Goal: Communication & Community: Answer question/provide support

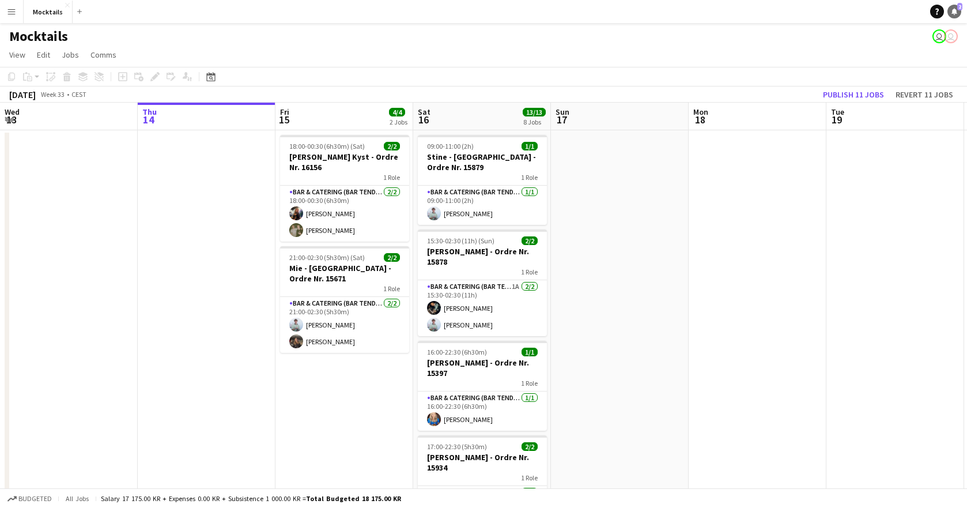
click at [956, 16] on link "Notifications 2" at bounding box center [955, 12] width 14 height 14
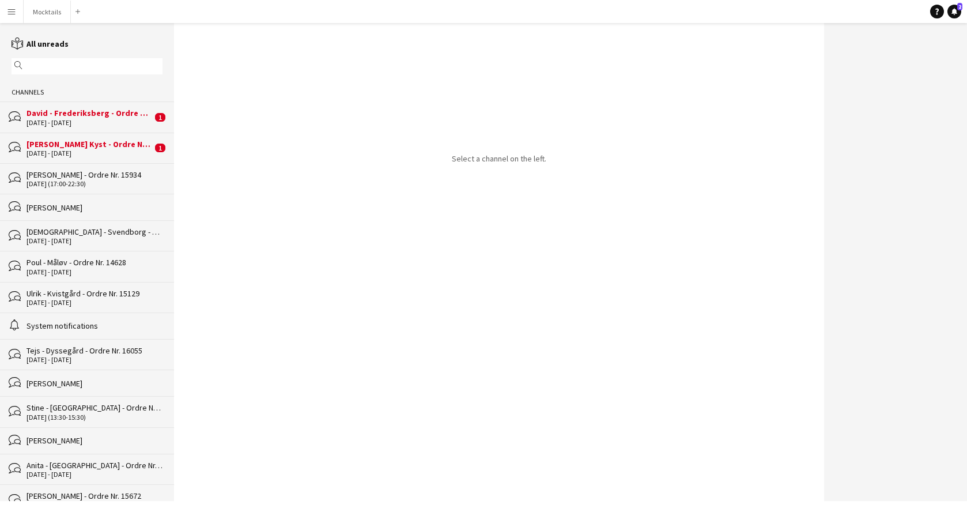
click at [71, 144] on div "[PERSON_NAME] Kyst - Ordre Nr. 16156" at bounding box center [90, 144] width 126 height 10
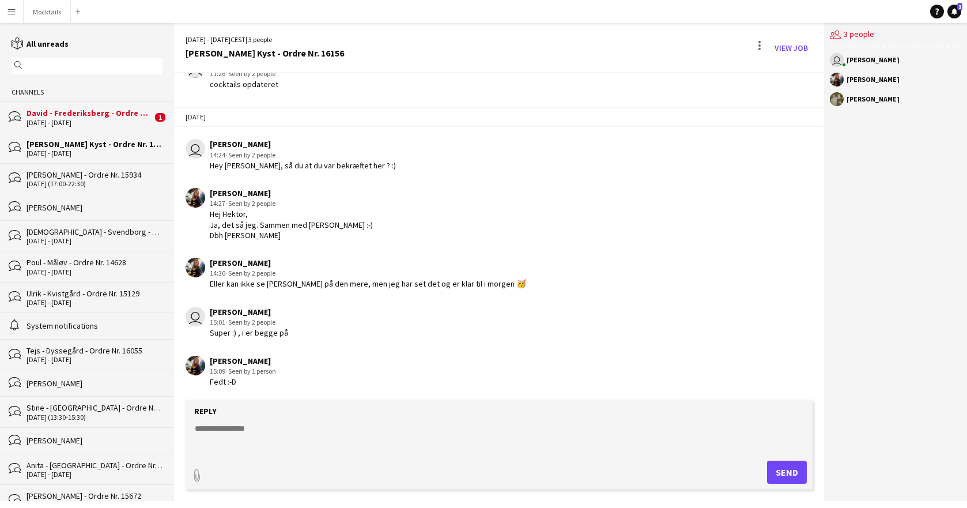
scroll to position [56, 0]
click at [92, 115] on div "David - Frederiksberg - Ordre Nr. 16038" at bounding box center [90, 113] width 126 height 10
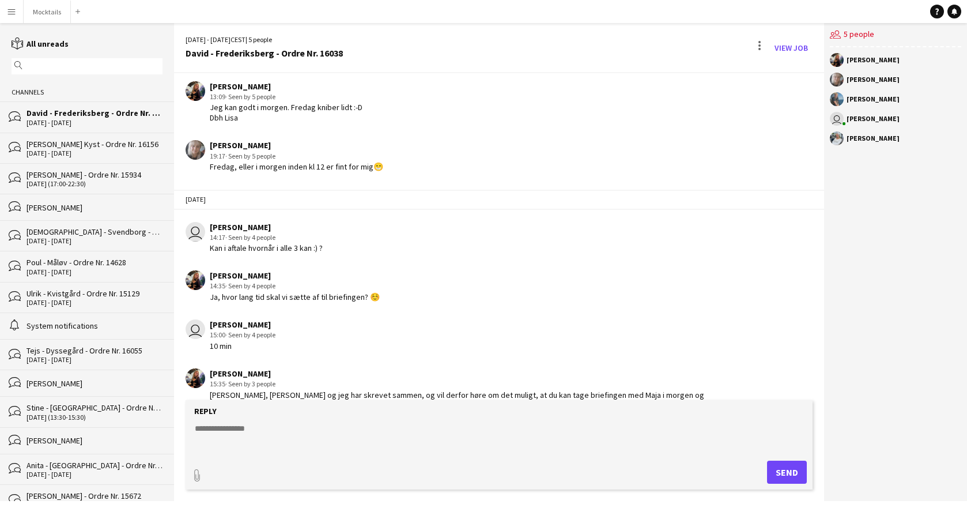
click at [270, 422] on form "Reply paperclip Send" at bounding box center [499, 444] width 627 height 89
click at [270, 432] on textarea at bounding box center [502, 438] width 616 height 30
drag, startPoint x: 194, startPoint y: 427, endPoint x: 359, endPoint y: 427, distance: 165.5
click at [359, 427] on textarea "**********" at bounding box center [502, 438] width 616 height 30
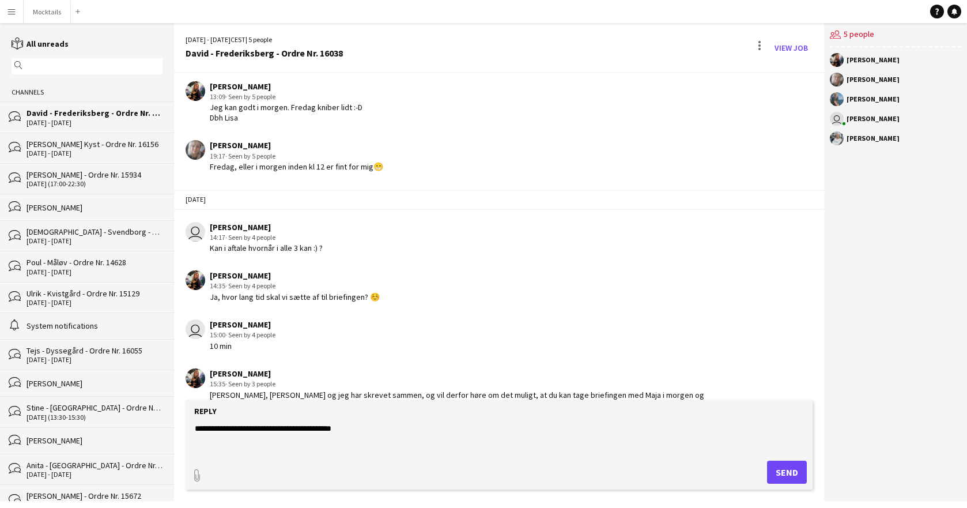
click at [291, 427] on textarea "**********" at bounding box center [502, 438] width 616 height 30
type textarea "**********"
click at [793, 477] on button "Send" at bounding box center [787, 472] width 40 height 23
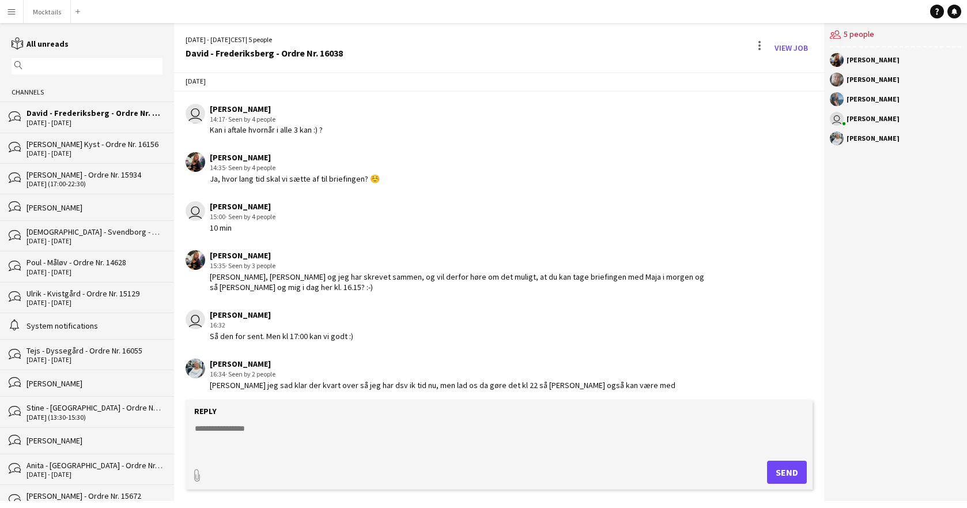
click at [311, 434] on textarea at bounding box center [502, 438] width 616 height 30
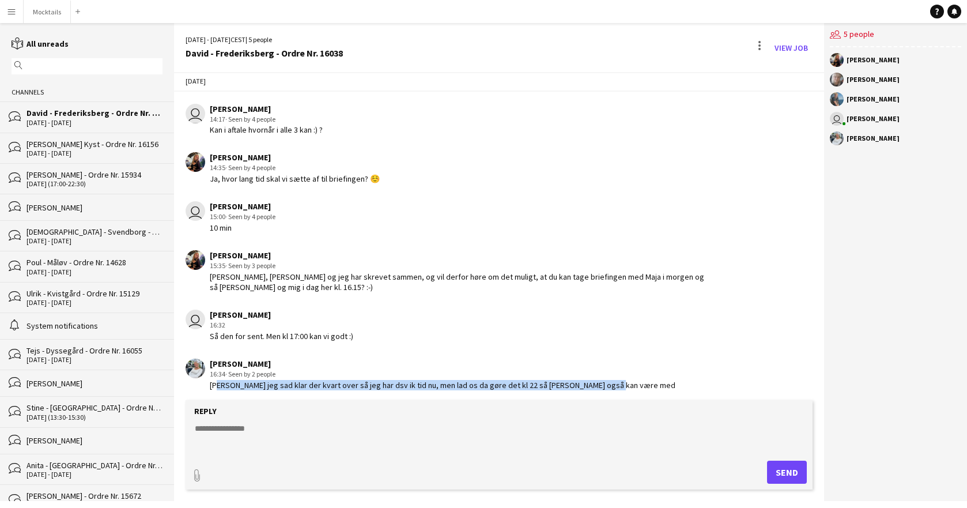
drag, startPoint x: 215, startPoint y: 382, endPoint x: 622, endPoint y: 382, distance: 407.0
click at [622, 382] on div "[PERSON_NAME] 16:34 · Seen by 2 people [PERSON_NAME] jeg sad klar der kvart ove…" at bounding box center [446, 375] width 521 height 32
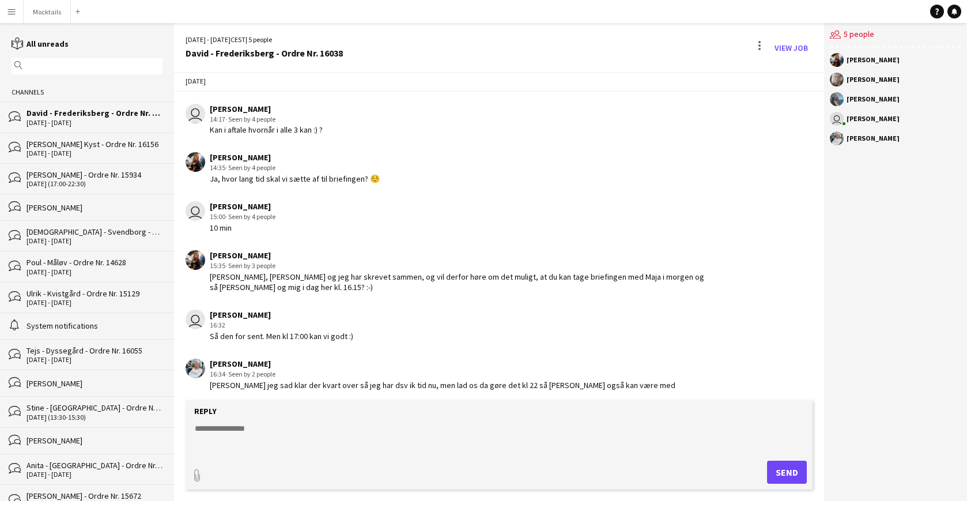
click at [267, 428] on textarea at bounding box center [502, 438] width 616 height 30
drag, startPoint x: 209, startPoint y: 383, endPoint x: 368, endPoint y: 379, distance: 159.2
click at [368, 379] on div "[PERSON_NAME] 16:34 · Seen by 2 people [PERSON_NAME] jeg sad klar der kvart ove…" at bounding box center [446, 375] width 521 height 32
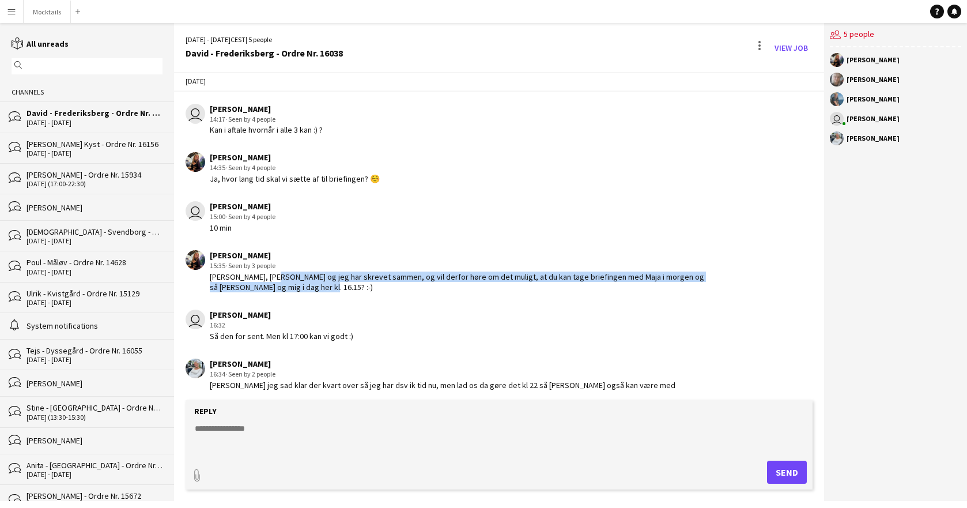
drag, startPoint x: 264, startPoint y: 265, endPoint x: 323, endPoint y: 271, distance: 59.1
click at [323, 272] on div "[PERSON_NAME], [PERSON_NAME] og jeg har skrevet sammen, og vil derfor høre om d…" at bounding box center [458, 282] width 496 height 21
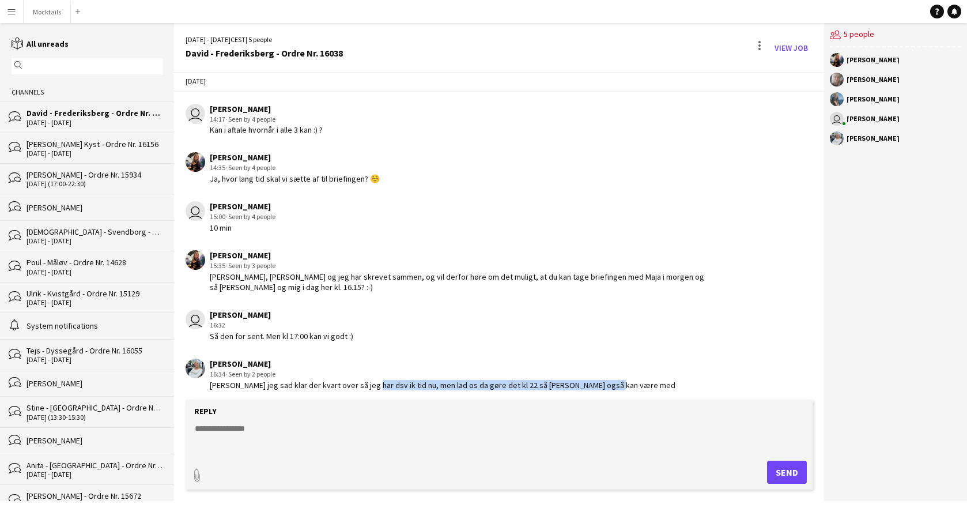
drag, startPoint x: 360, startPoint y: 381, endPoint x: 607, endPoint y: 382, distance: 246.8
click at [607, 382] on div "[PERSON_NAME] 16:34 · Seen by 2 people [PERSON_NAME] jeg sad klar der kvart ove…" at bounding box center [446, 375] width 521 height 32
click at [269, 432] on textarea at bounding box center [502, 438] width 616 height 30
drag, startPoint x: 342, startPoint y: 259, endPoint x: 407, endPoint y: 323, distance: 90.5
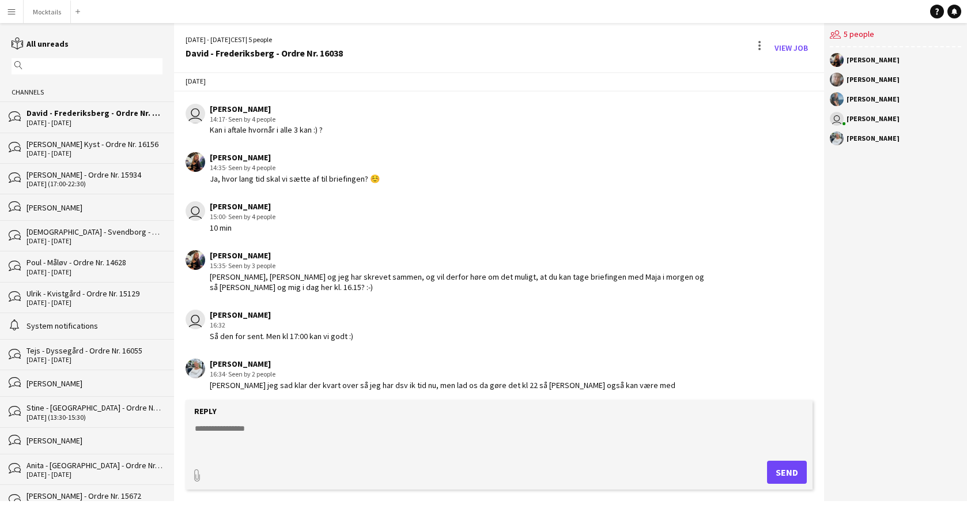
click at [407, 323] on div "[DATE] user [PERSON_NAME] 12:02 · Seen by 5 people Hey team [PERSON_NAME], [PER…" at bounding box center [499, 40] width 650 height 718
click at [407, 323] on div "user [PERSON_NAME] 16:32 Så den for sent. Men kl 17:00 kan vi godt :)" at bounding box center [446, 326] width 521 height 32
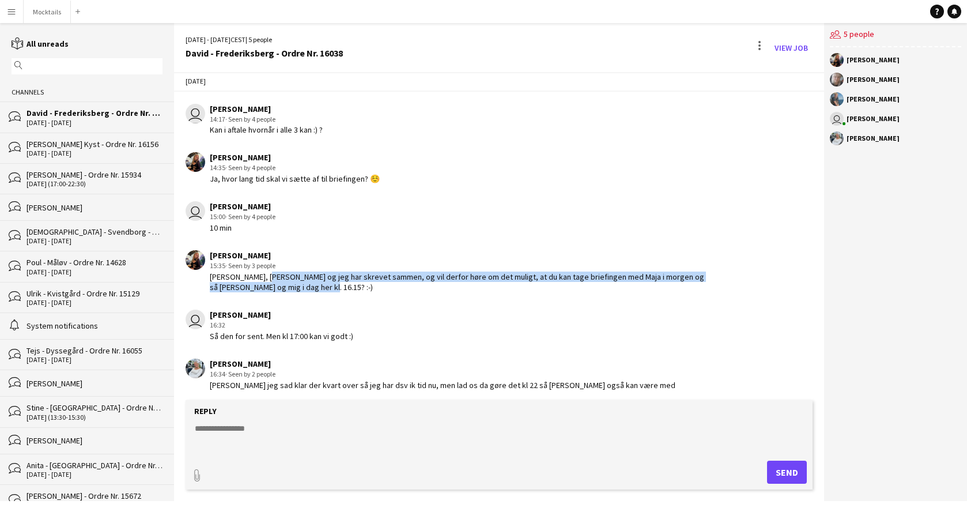
drag, startPoint x: 257, startPoint y: 266, endPoint x: 382, endPoint y: 274, distance: 125.9
click at [382, 274] on div "[PERSON_NAME], [PERSON_NAME] og jeg har skrevet sammen, og vil derfor høre om d…" at bounding box center [458, 282] width 496 height 21
drag, startPoint x: 495, startPoint y: 266, endPoint x: 660, endPoint y: 265, distance: 165.5
click at [660, 272] on div "[PERSON_NAME], [PERSON_NAME] og jeg har skrevet sammen, og vil derfor høre om d…" at bounding box center [458, 282] width 496 height 21
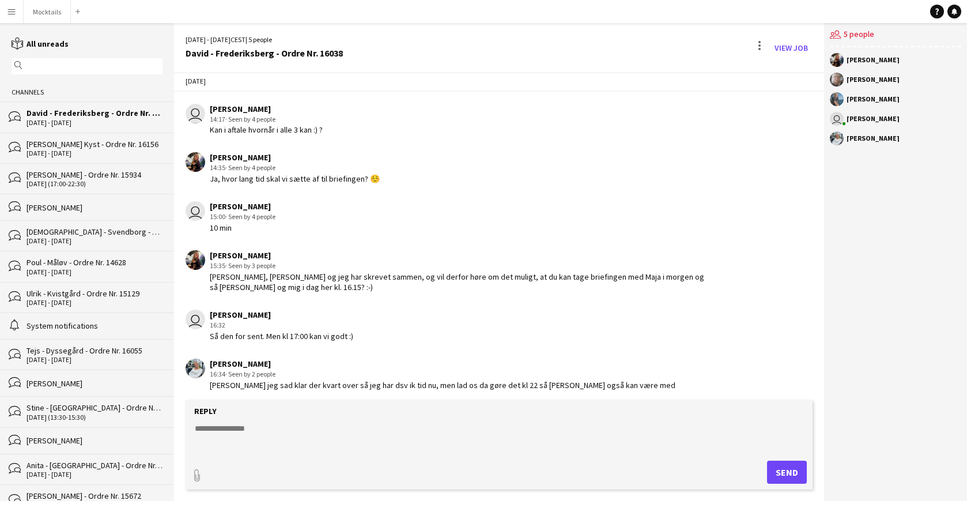
click at [612, 272] on div "[PERSON_NAME], [PERSON_NAME] og jeg har skrevet sammen, og vil derfor høre om d…" at bounding box center [458, 282] width 496 height 21
drag, startPoint x: 300, startPoint y: 385, endPoint x: 615, endPoint y: 425, distance: 317.4
click at [615, 425] on div "[DATE] - [DATE] CEST | 5 people David - [GEOGRAPHIC_DATA] - Ordre Nr. 16038 Vie…" at bounding box center [499, 262] width 650 height 478
click at [615, 425] on textarea at bounding box center [502, 438] width 616 height 30
click at [275, 431] on textarea at bounding box center [502, 438] width 616 height 30
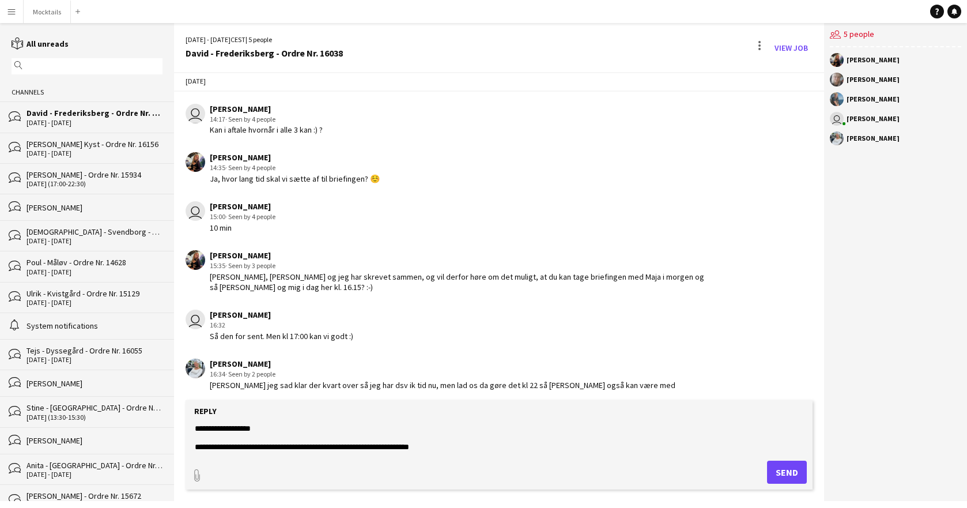
drag, startPoint x: 440, startPoint y: 447, endPoint x: 385, endPoint y: 443, distance: 55.5
click at [385, 443] on textarea "**********" at bounding box center [502, 438] width 616 height 30
click at [438, 442] on textarea "**********" at bounding box center [502, 438] width 616 height 30
drag, startPoint x: 431, startPoint y: 445, endPoint x: 316, endPoint y: 449, distance: 114.8
click at [316, 449] on textarea "**********" at bounding box center [502, 438] width 616 height 30
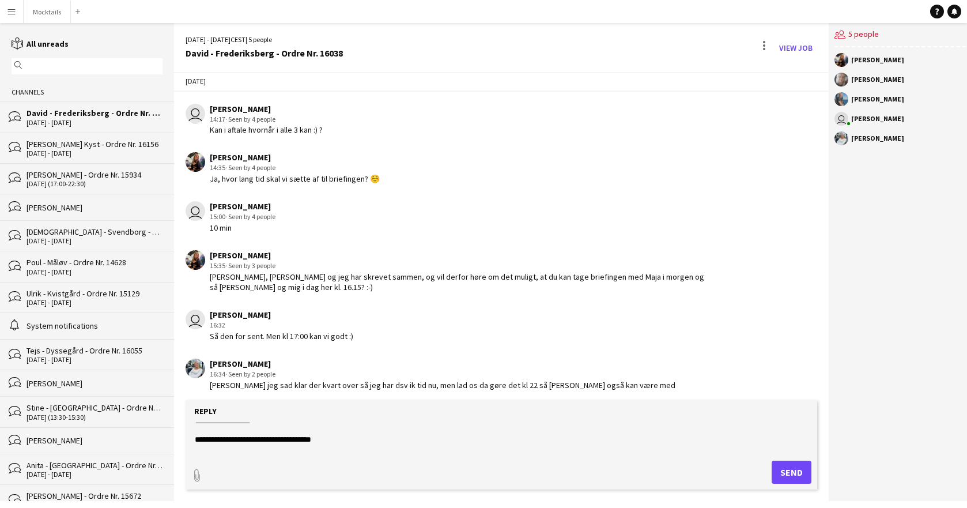
scroll to position [8, 0]
drag, startPoint x: 201, startPoint y: 447, endPoint x: 341, endPoint y: 440, distance: 139.7
click at [341, 440] on textarea "**********" at bounding box center [502, 438] width 616 height 30
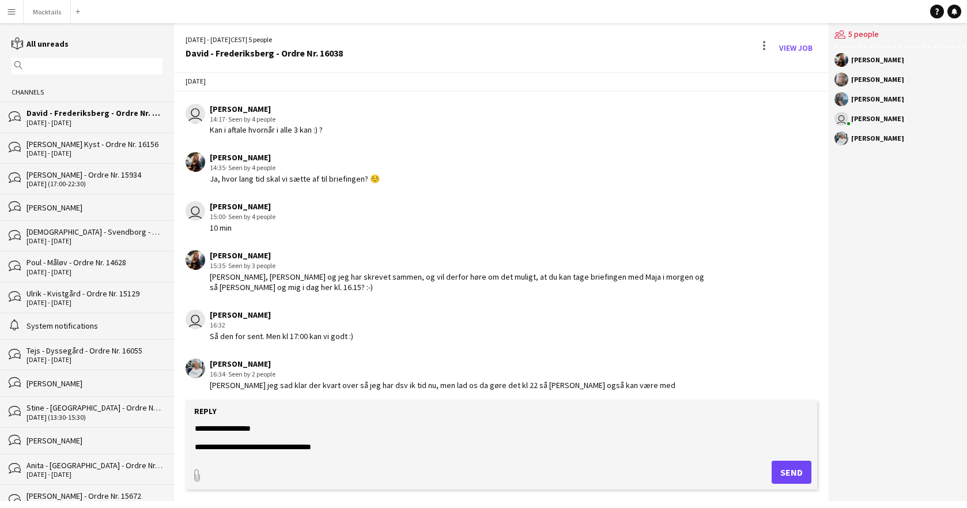
drag, startPoint x: 195, startPoint y: 431, endPoint x: 359, endPoint y: 450, distance: 164.8
click at [359, 450] on textarea "**********" at bounding box center [502, 438] width 616 height 30
drag, startPoint x: 378, startPoint y: 450, endPoint x: 170, endPoint y: 411, distance: 212.3
click at [170, 411] on div "reading All unreads magnifier Channels bubbles David - Frederiksberg - Ordre Nr…" at bounding box center [483, 262] width 967 height 478
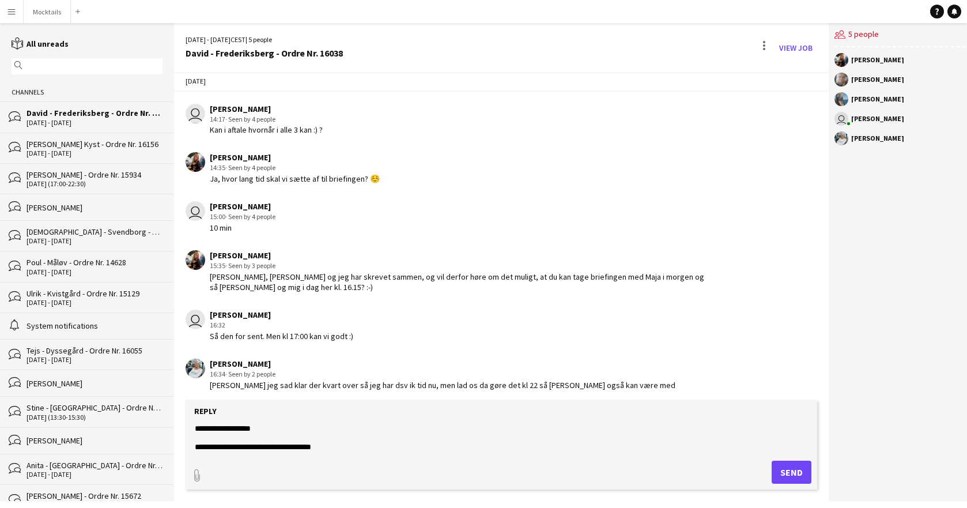
click at [286, 446] on textarea "**********" at bounding box center [502, 438] width 616 height 30
drag, startPoint x: 195, startPoint y: 447, endPoint x: 378, endPoint y: 483, distance: 186.2
click at [378, 483] on form "**********" at bounding box center [502, 444] width 632 height 89
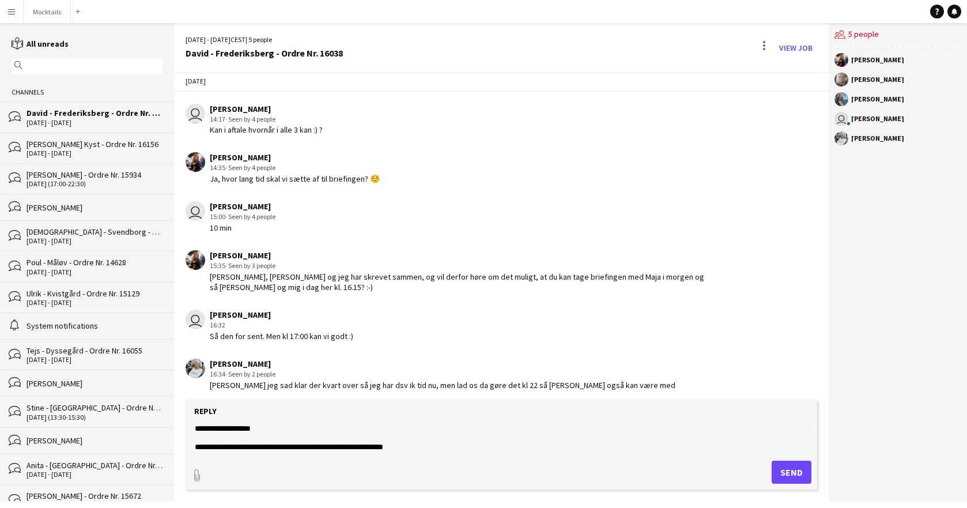
type textarea "**********"
click at [794, 476] on button "Send" at bounding box center [792, 472] width 40 height 23
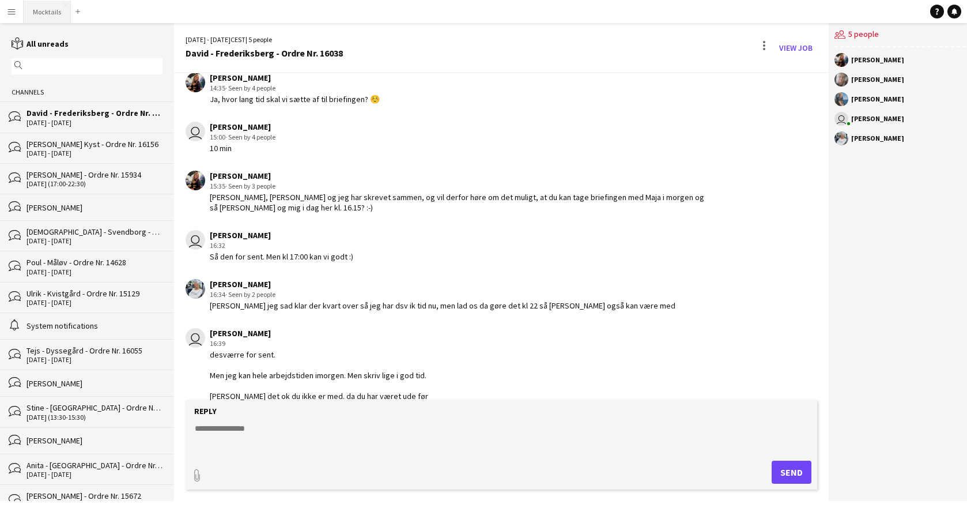
click at [46, 11] on button "Mocktails Close" at bounding box center [47, 12] width 47 height 22
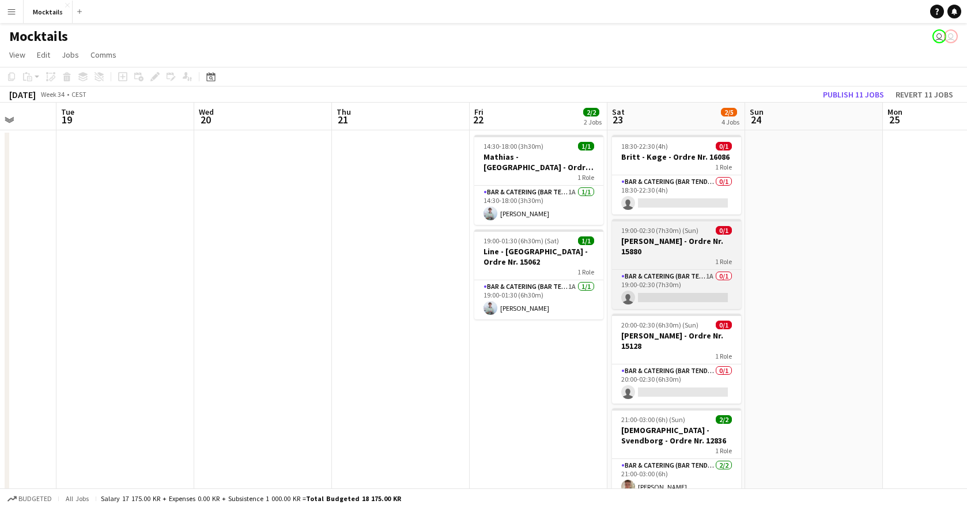
click at [687, 255] on h3 "[PERSON_NAME] - Ordre Nr. 15880" at bounding box center [676, 246] width 129 height 21
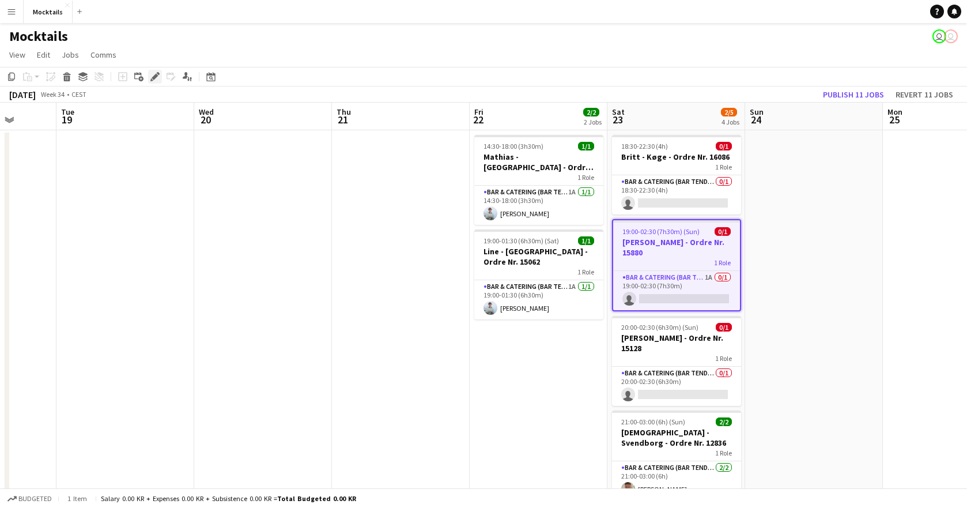
click at [150, 82] on div "Edit" at bounding box center [155, 77] width 14 height 14
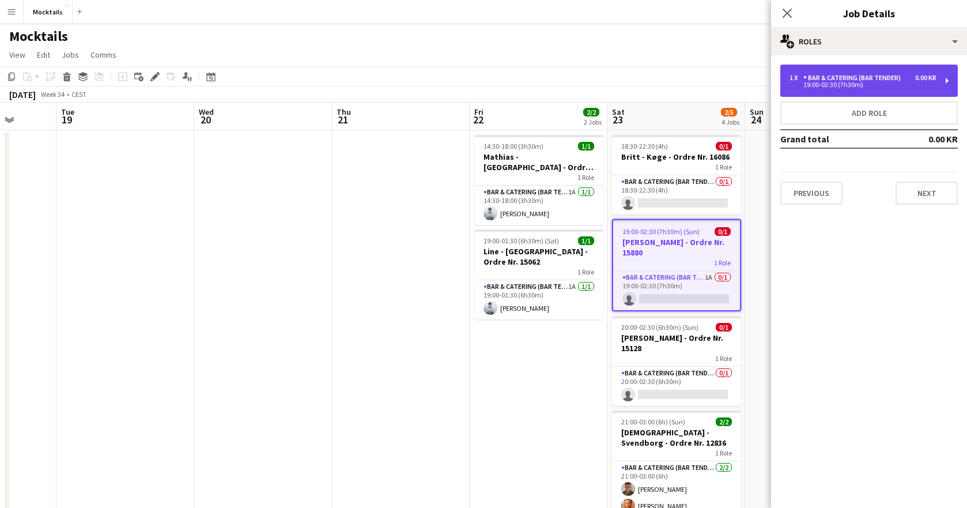
click at [869, 83] on div "19:00-02:30 (7h30m)" at bounding box center [863, 85] width 147 height 6
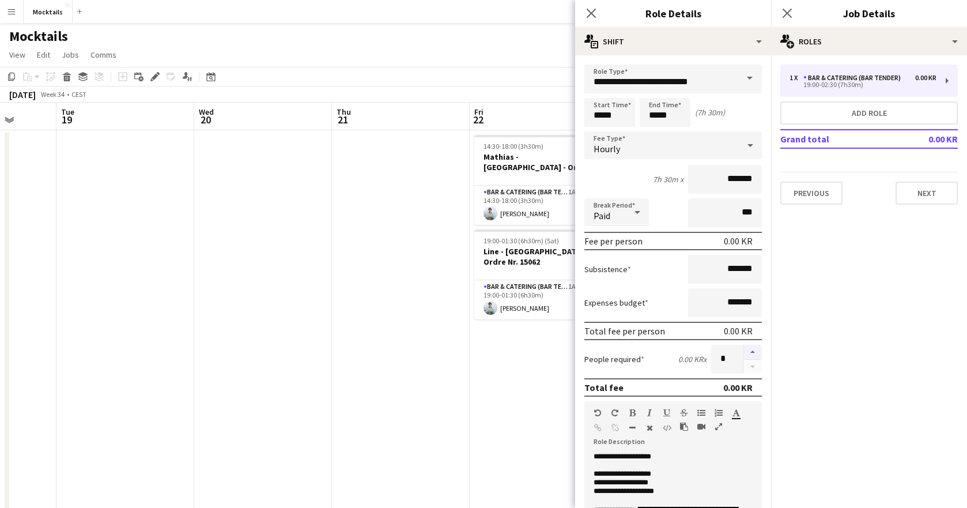
click at [752, 355] on button "button" at bounding box center [753, 352] width 18 height 15
type input "*"
click at [722, 457] on p "**********" at bounding box center [673, 457] width 159 height 9
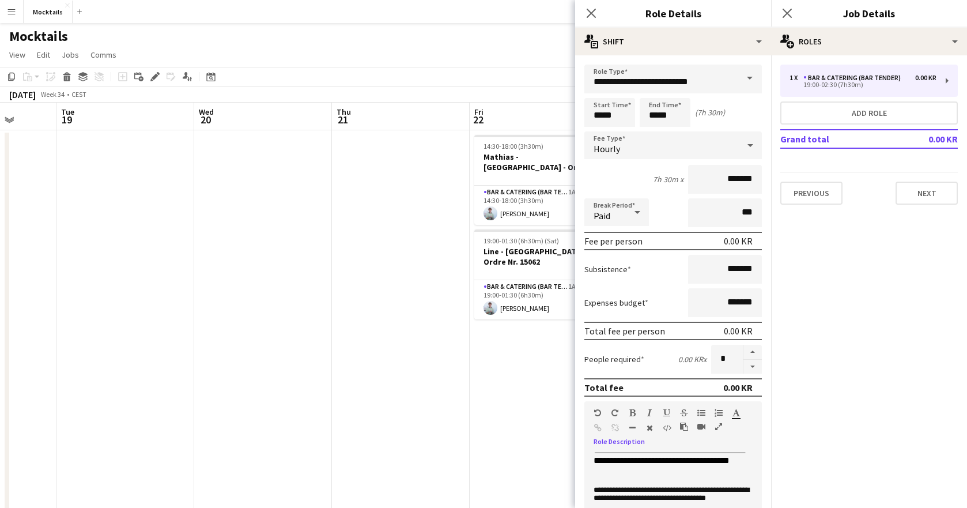
scroll to position [73, 0]
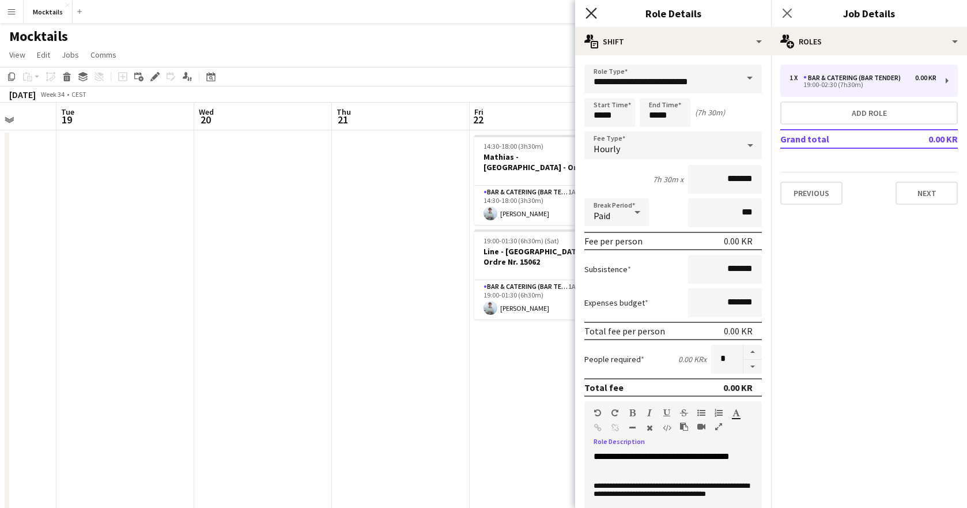
click at [588, 13] on icon "Close pop-in" at bounding box center [591, 12] width 11 height 11
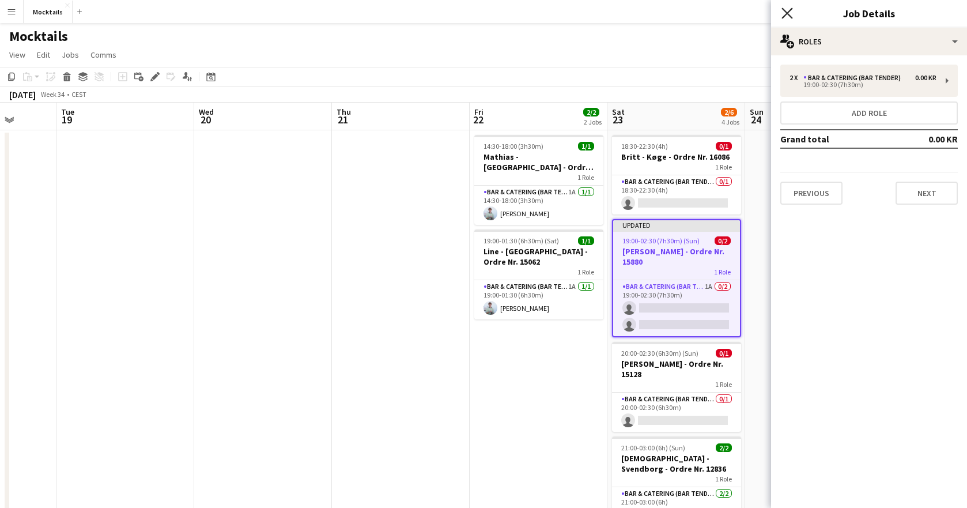
click at [789, 14] on icon at bounding box center [787, 12] width 11 height 11
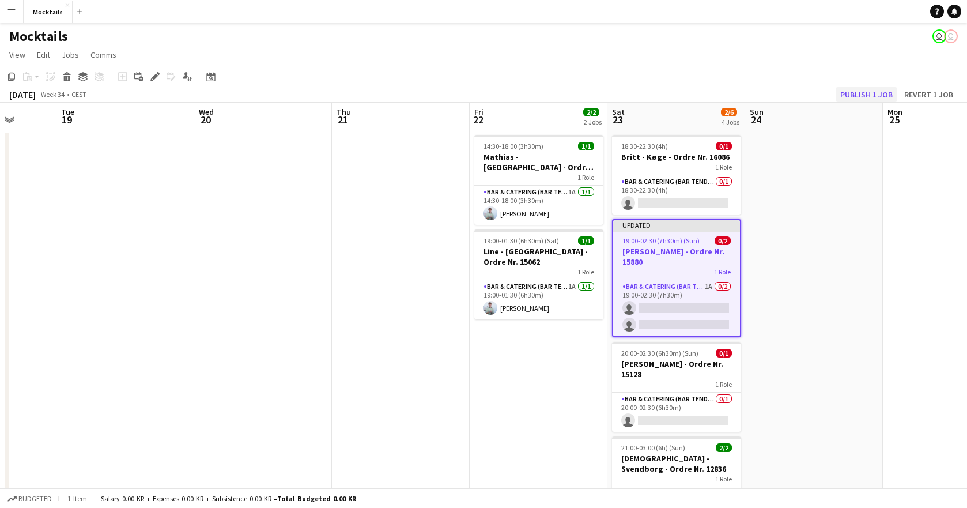
click at [874, 97] on button "Publish 1 job" at bounding box center [867, 94] width 62 height 15
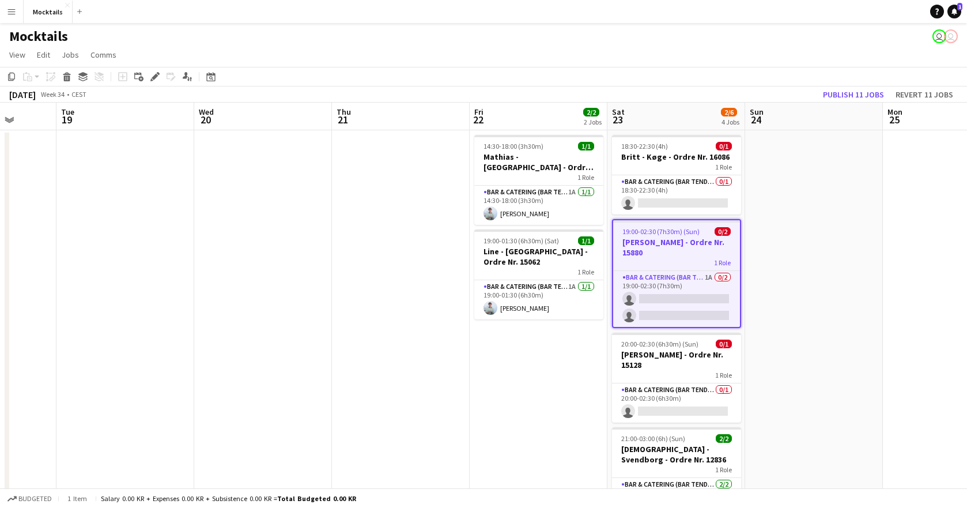
scroll to position [0, 0]
click at [953, 9] on icon "Notifications" at bounding box center [954, 11] width 7 height 7
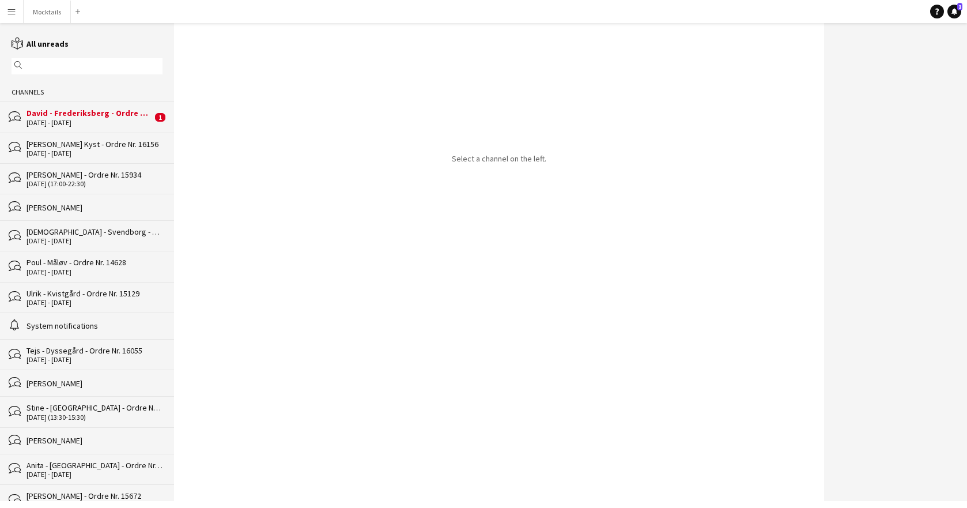
click at [74, 122] on div "[DATE] - [DATE]" at bounding box center [90, 123] width 126 height 8
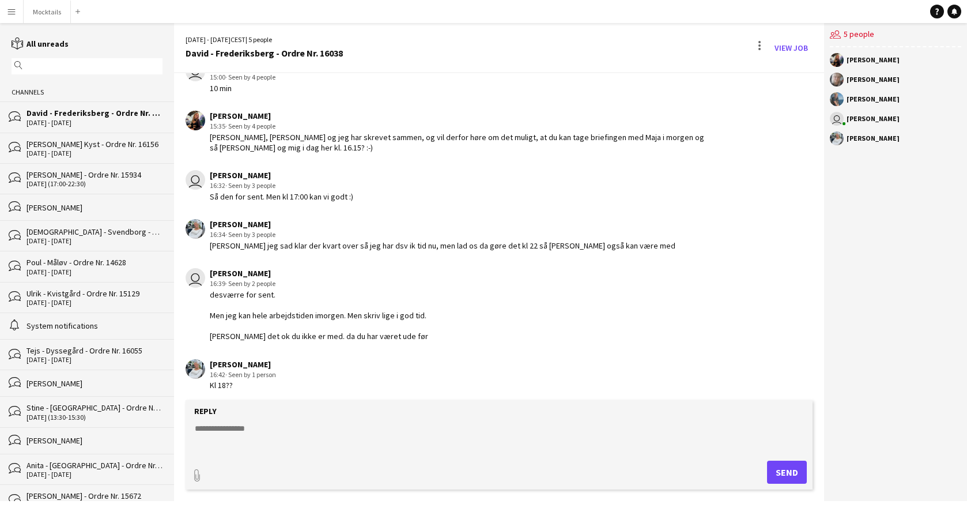
scroll to position [532, 0]
click at [294, 436] on textarea at bounding box center [502, 438] width 616 height 30
type textarea "**********"
click at [792, 473] on button "Send" at bounding box center [787, 472] width 40 height 23
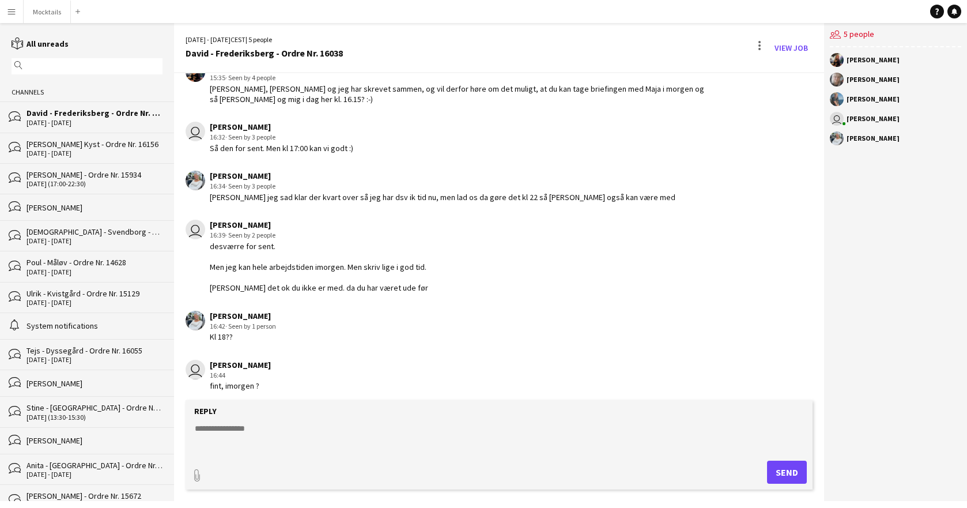
scroll to position [630, 0]
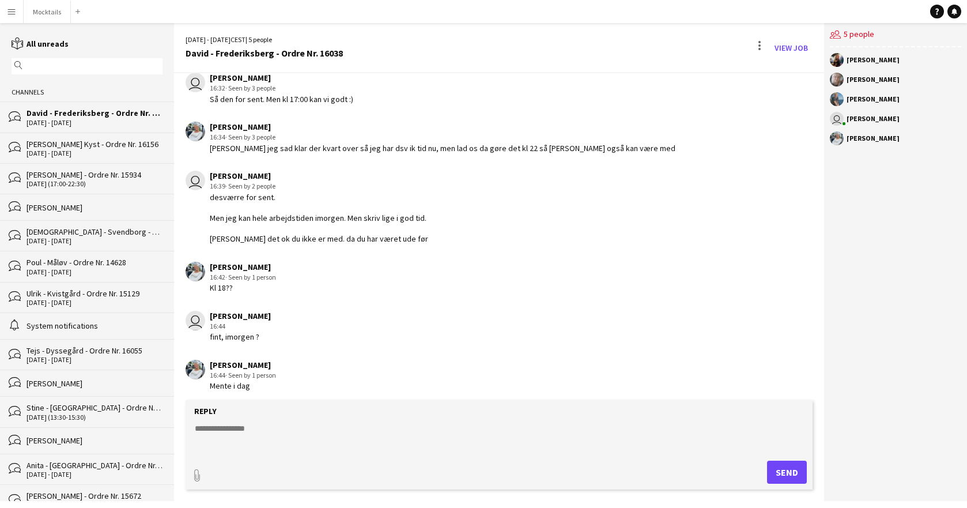
click at [263, 423] on textarea at bounding box center [502, 438] width 616 height 30
type textarea "**********"
click at [788, 477] on button "Send" at bounding box center [787, 472] width 40 height 23
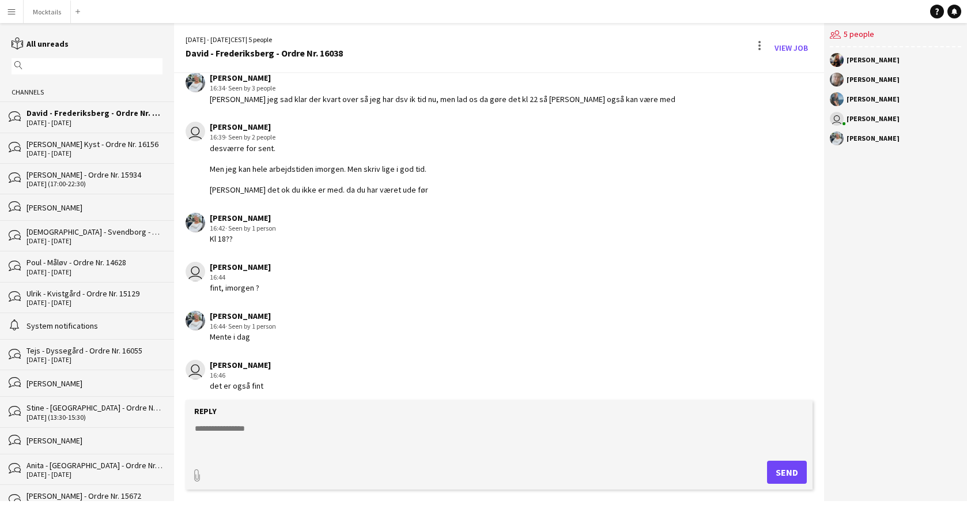
click at [340, 444] on textarea at bounding box center [502, 438] width 616 height 30
type textarea "**********"
click at [784, 472] on button "Send" at bounding box center [787, 472] width 40 height 23
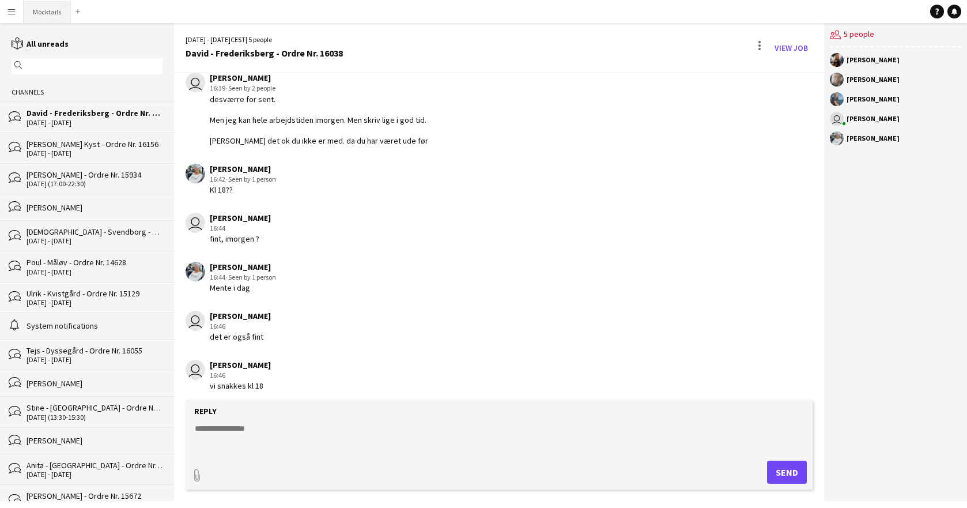
click at [42, 12] on button "Mocktails Close" at bounding box center [47, 12] width 47 height 22
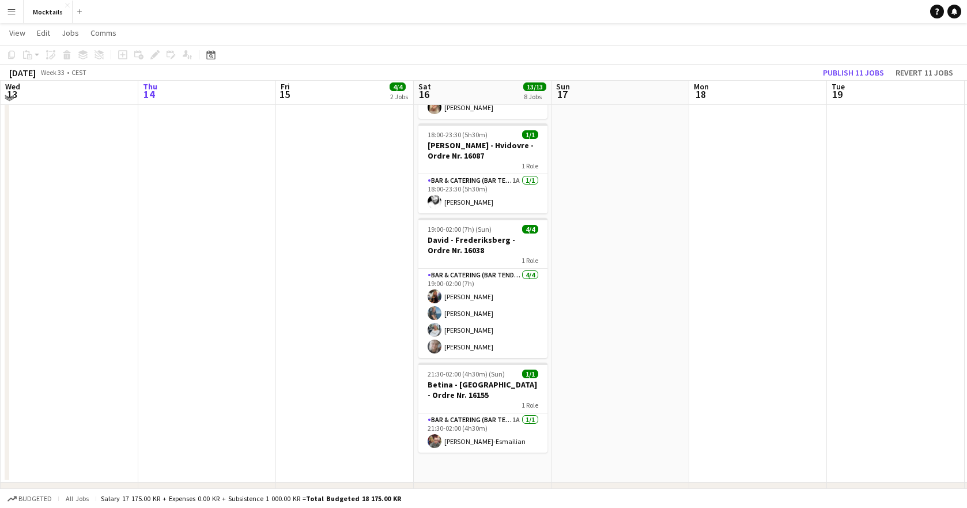
scroll to position [541, 0]
